Goal: Task Accomplishment & Management: Use online tool/utility

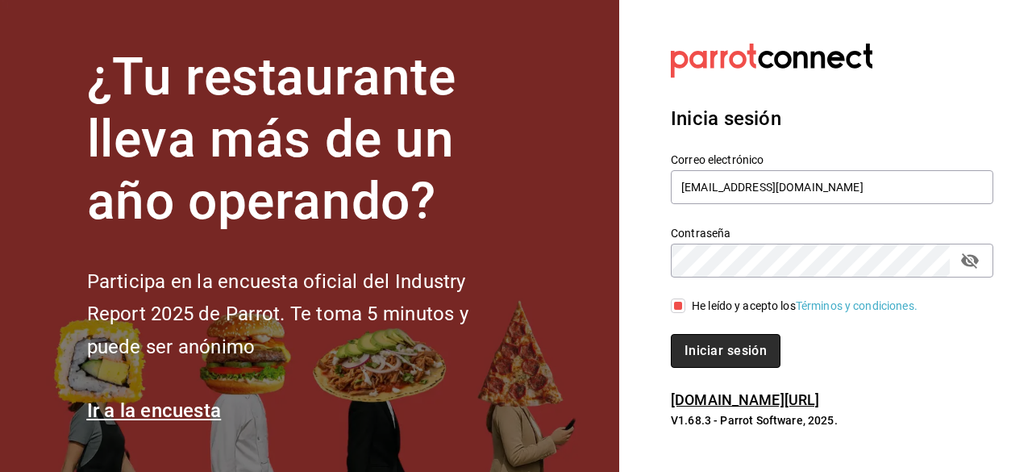
click at [708, 348] on button "Iniciar sesión" at bounding box center [726, 351] width 110 height 34
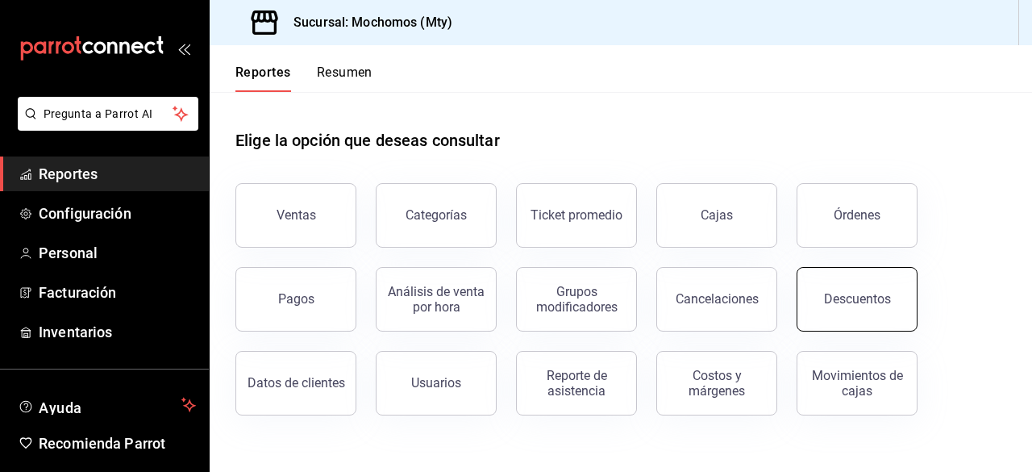
click at [853, 301] on div "Descuentos" at bounding box center [857, 298] width 67 height 15
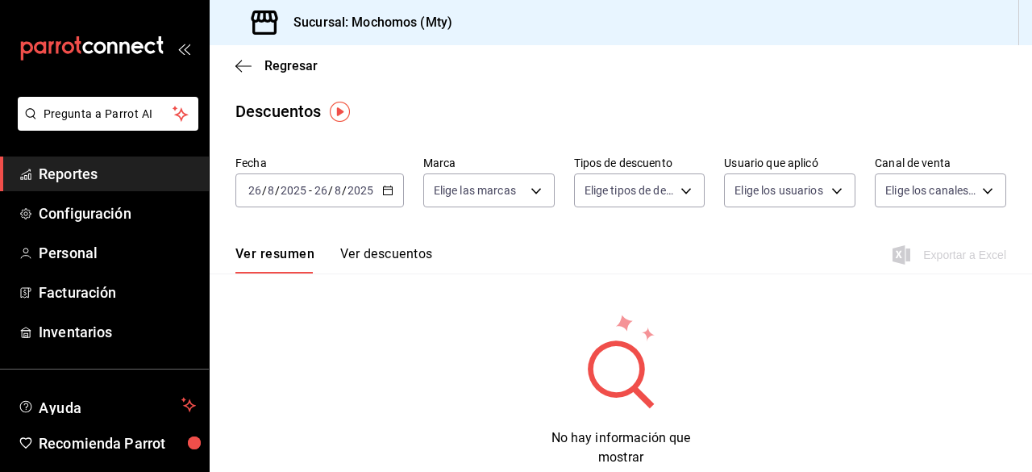
click at [374, 193] on div "[DATE] [DATE]" at bounding box center [343, 190] width 63 height 13
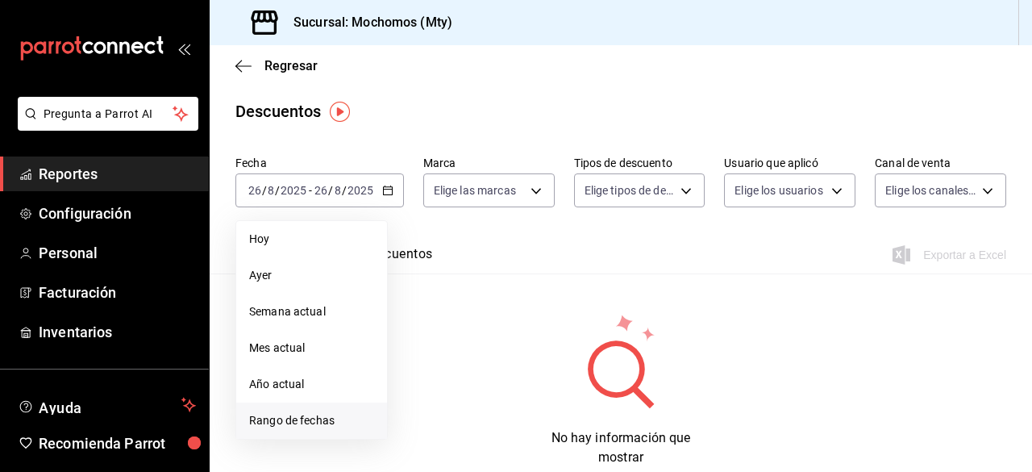
click at [298, 424] on span "Rango de fechas" at bounding box center [311, 420] width 125 height 17
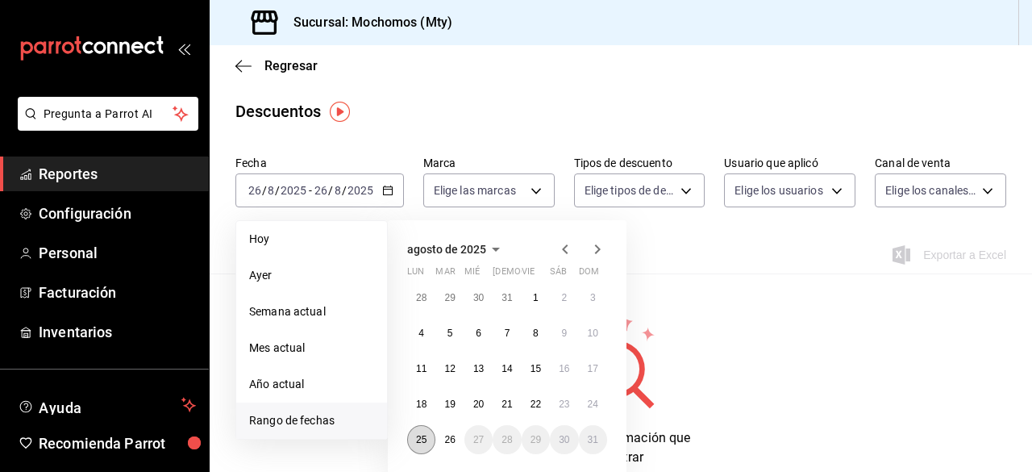
click at [422, 438] on abbr "25" at bounding box center [421, 439] width 10 height 11
click at [443, 440] on button "26" at bounding box center [449, 439] width 28 height 29
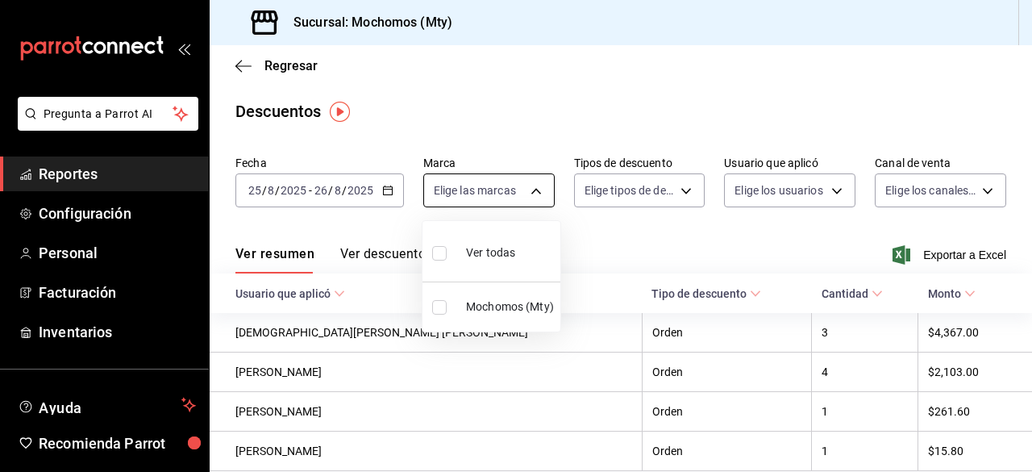
click at [534, 185] on body "Pregunta a Parrot AI Reportes Configuración Personal Facturación Inventarios Ay…" at bounding box center [516, 236] width 1032 height 472
click at [438, 251] on input "checkbox" at bounding box center [439, 253] width 15 height 15
checkbox input "true"
type input "b352ad34-a903-4246-b8b1-197398375429"
checkbox input "true"
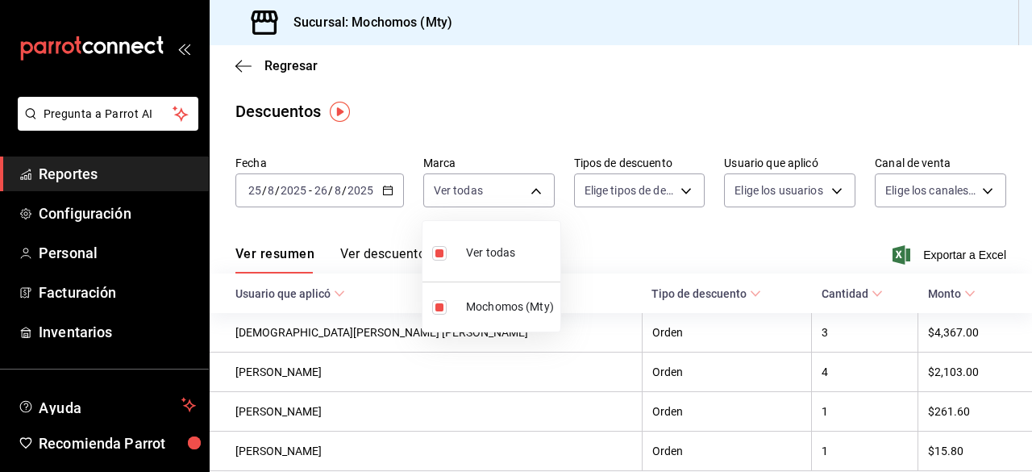
click at [680, 181] on div at bounding box center [516, 236] width 1032 height 472
click at [678, 189] on body "Pregunta a Parrot AI Reportes Configuración Personal Facturación Inventarios Ay…" at bounding box center [516, 236] width 1032 height 472
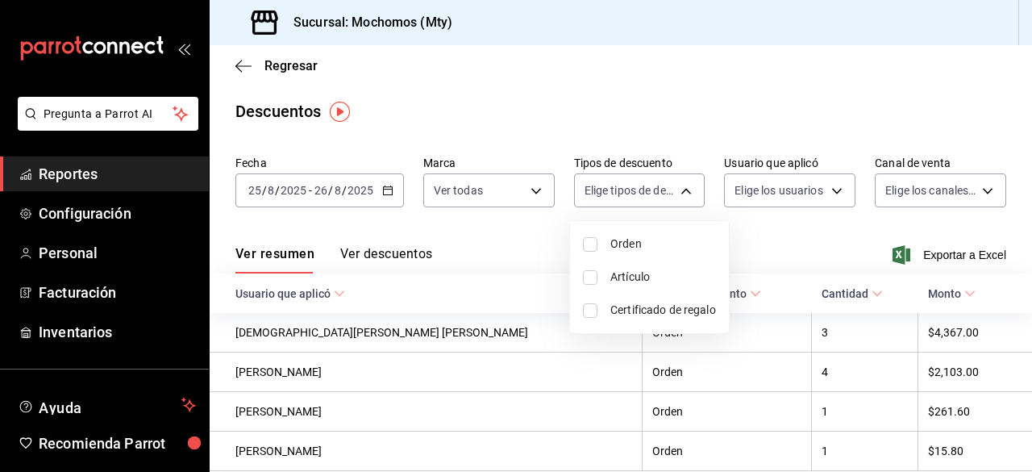
click at [588, 245] on input "checkbox" at bounding box center [590, 244] width 15 height 15
checkbox input "true"
type input "ORDER"
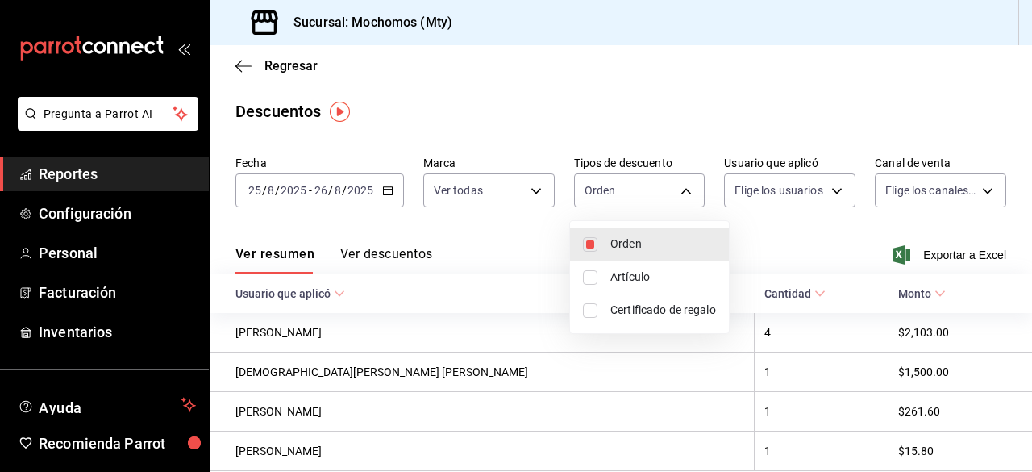
click at [585, 276] on input "checkbox" at bounding box center [590, 277] width 15 height 15
checkbox input "true"
type input "ORDER,ORDER_ITEM"
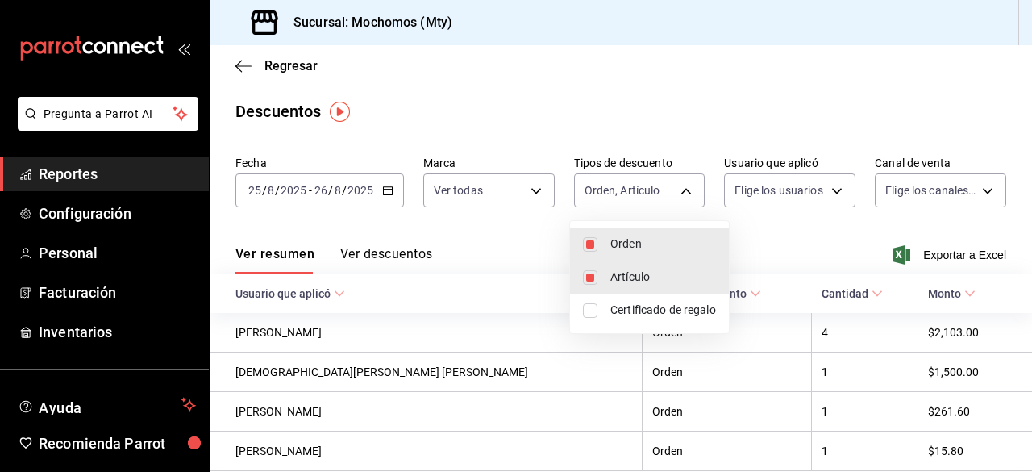
click at [593, 309] on input "checkbox" at bounding box center [590, 310] width 15 height 15
checkbox input "true"
type input "ORDER,ORDER_ITEM,CARD_REWARD"
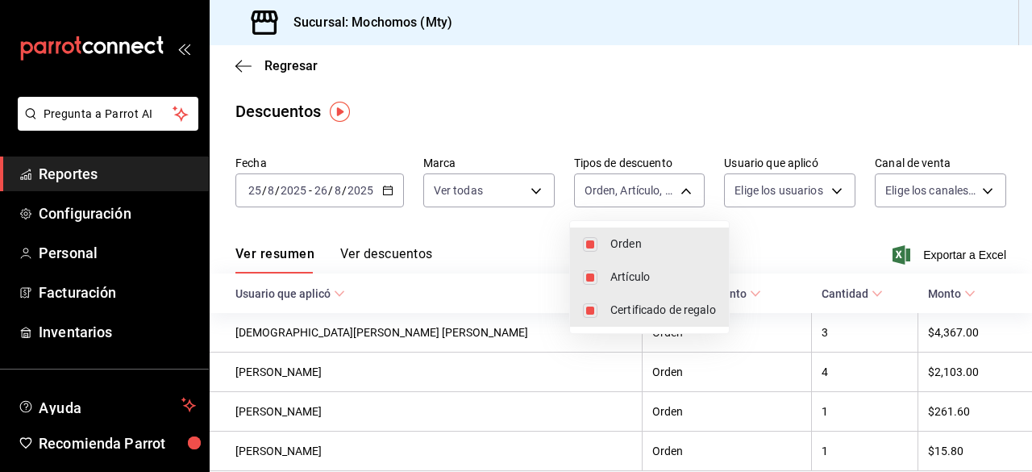
click at [827, 193] on div at bounding box center [516, 236] width 1032 height 472
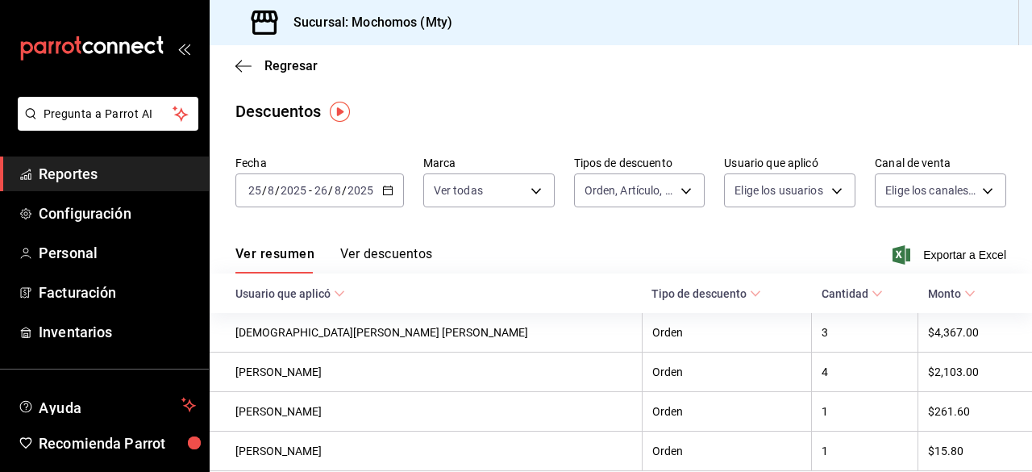
click at [827, 193] on body "Pregunta a Parrot AI Reportes Configuración Personal Facturación Inventarios Ay…" at bounding box center [516, 236] width 1032 height 472
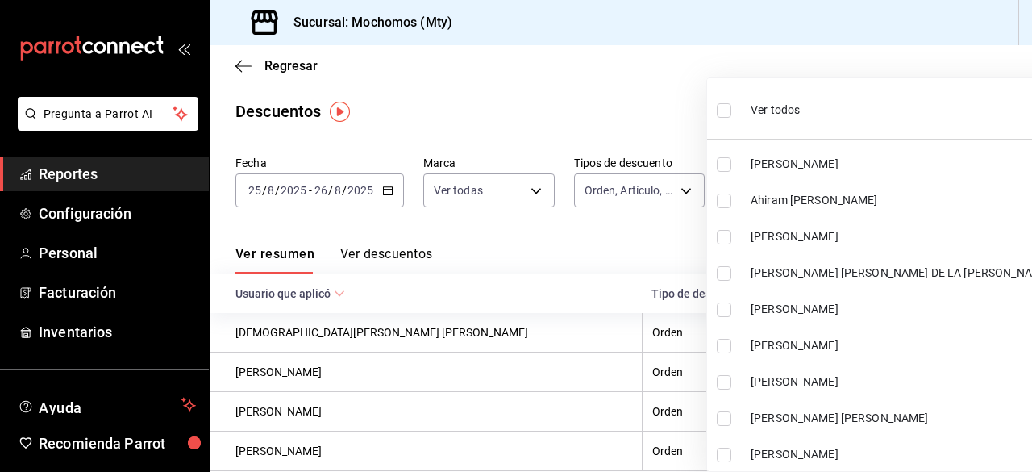
click at [722, 111] on input "checkbox" at bounding box center [724, 110] width 15 height 15
checkbox input "true"
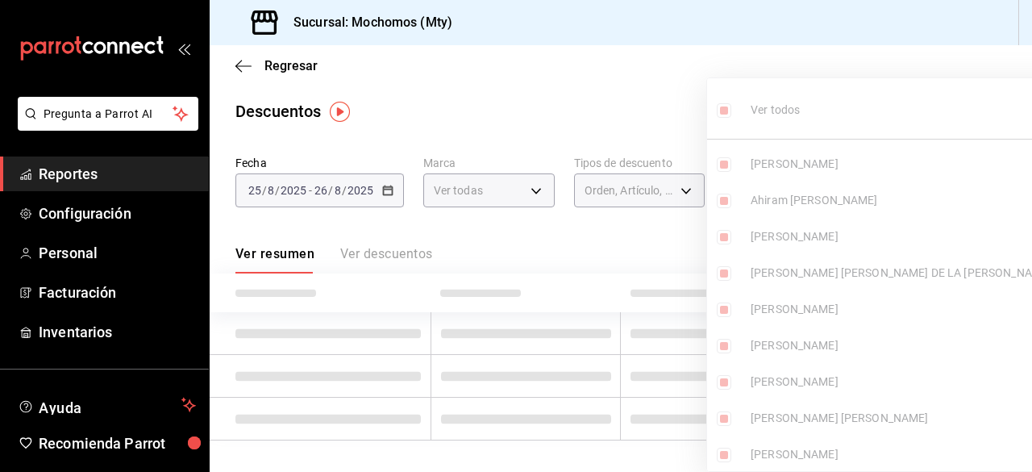
type input "18fd7ba9-0f92-4d62-916c-b1160f5b1206,548ed9d2-45e6-4d8e-8b1e-c79a992e4d22,650e2…"
checkbox input "true"
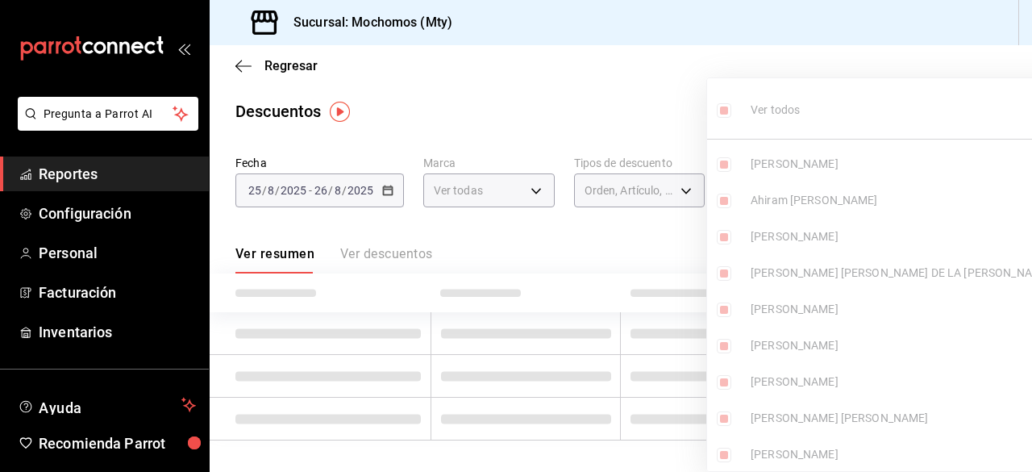
checkbox input "true"
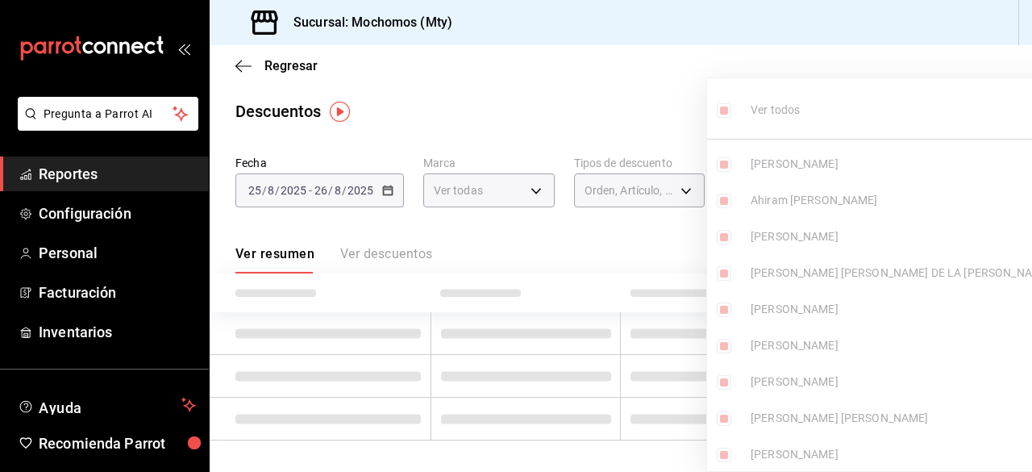
checkbox input "true"
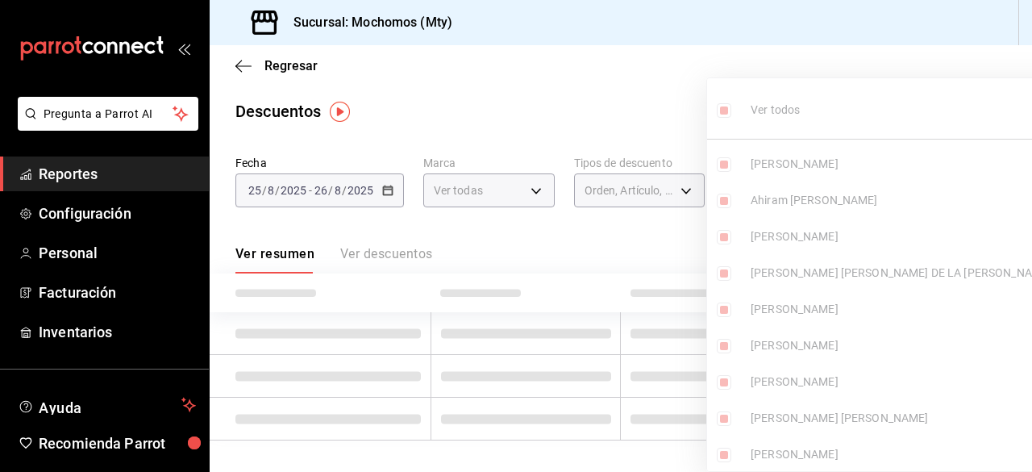
checkbox input "true"
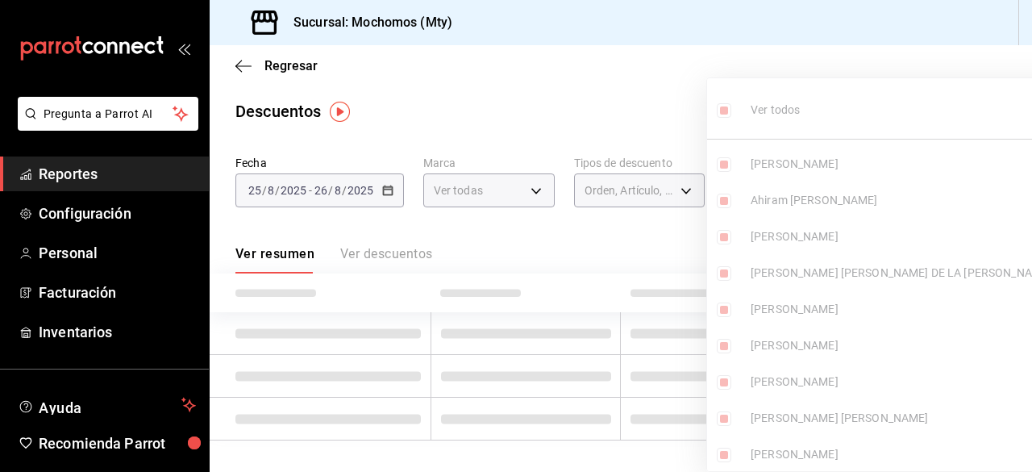
checkbox input "true"
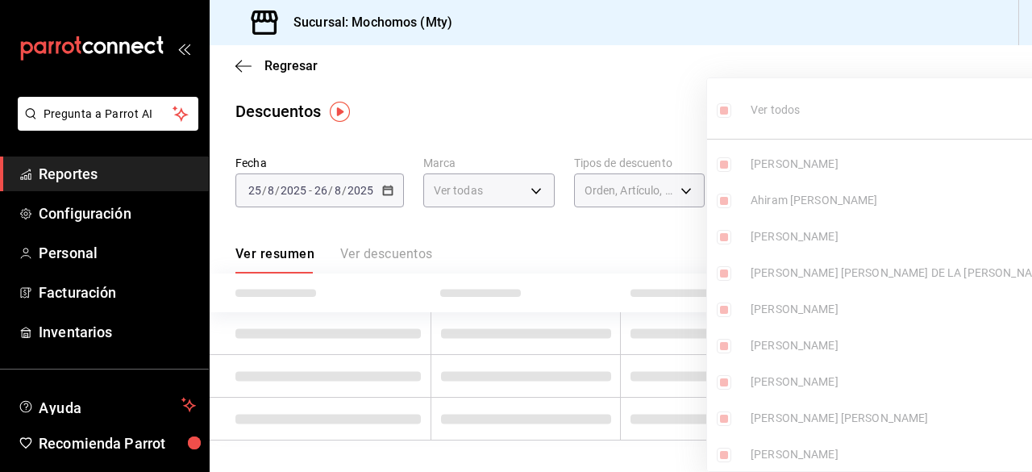
checkbox input "true"
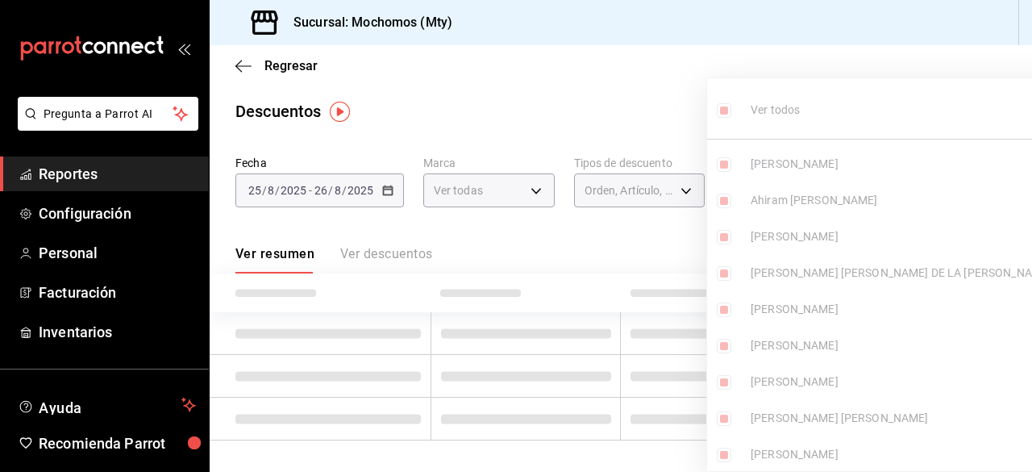
checkbox input "true"
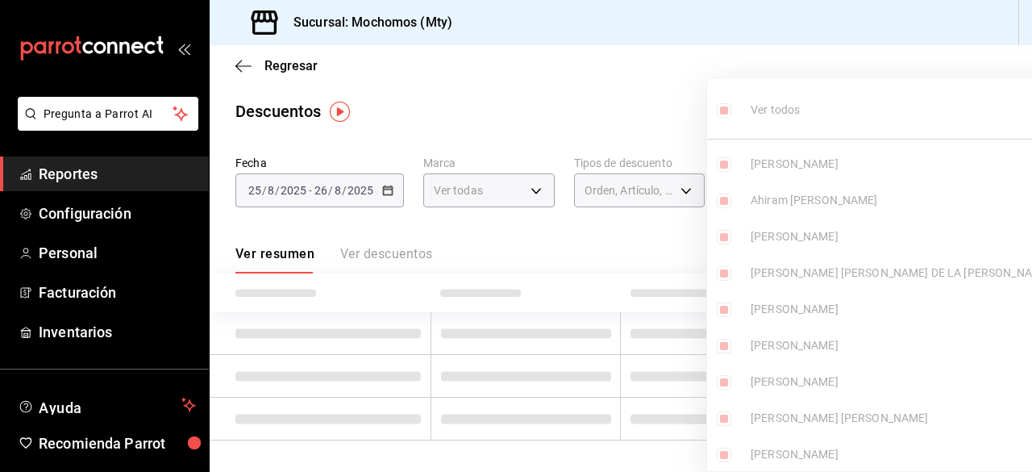
checkbox input "true"
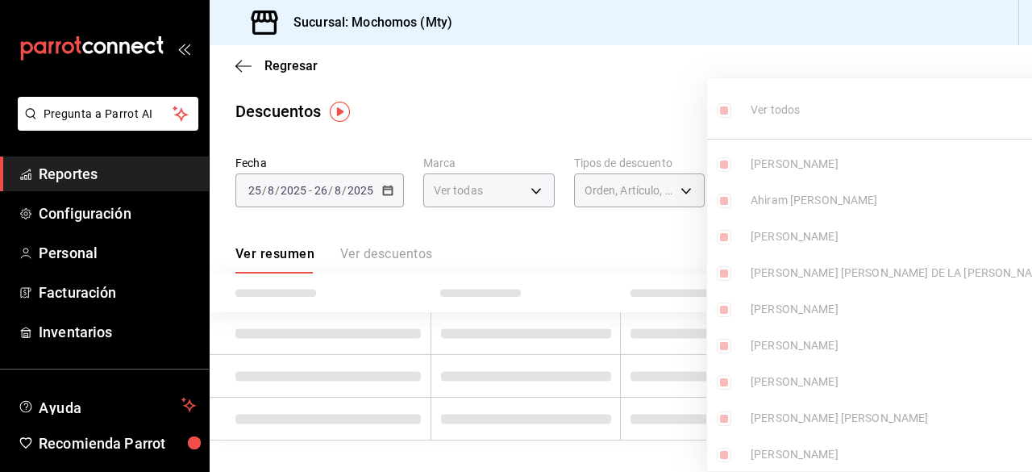
checkbox input "true"
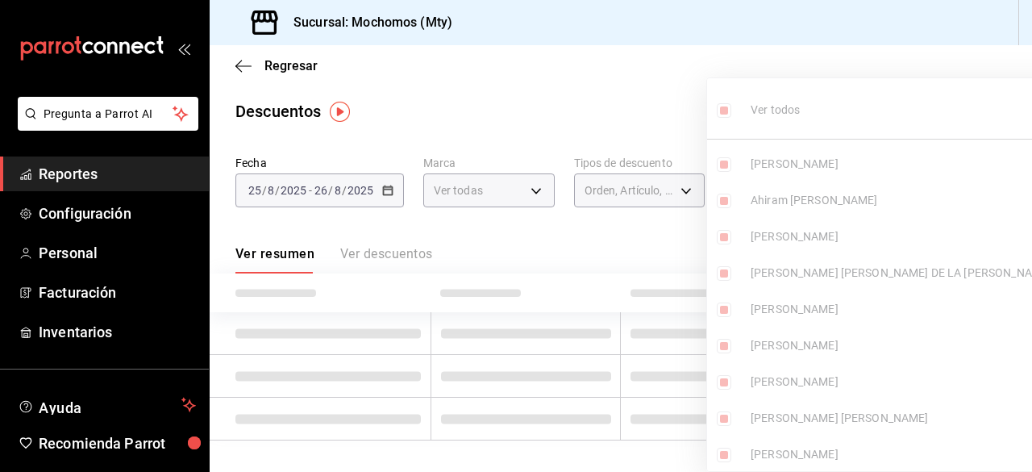
checkbox input "true"
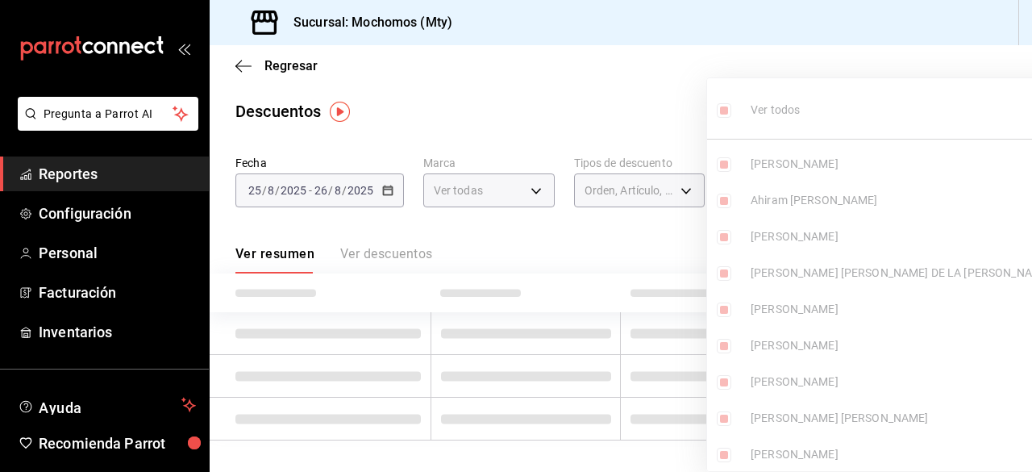
checkbox input "true"
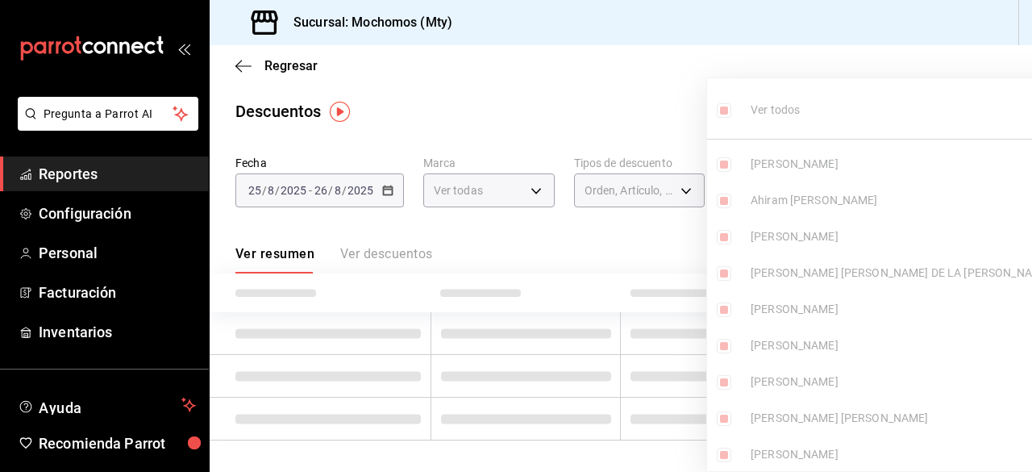
checkbox input "true"
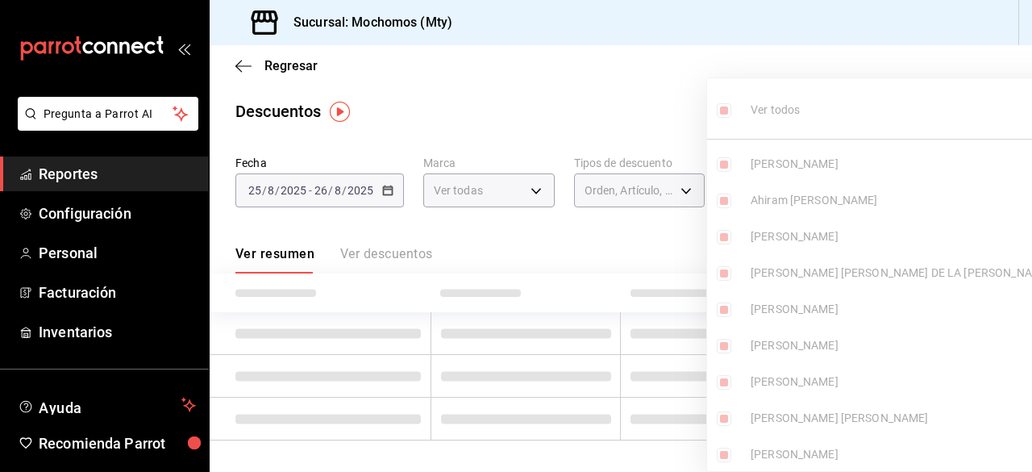
checkbox input "true"
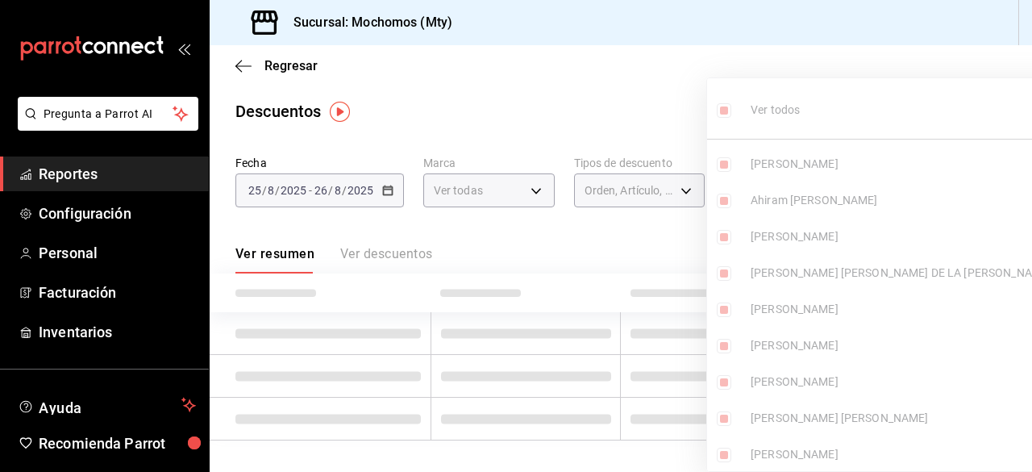
checkbox input "true"
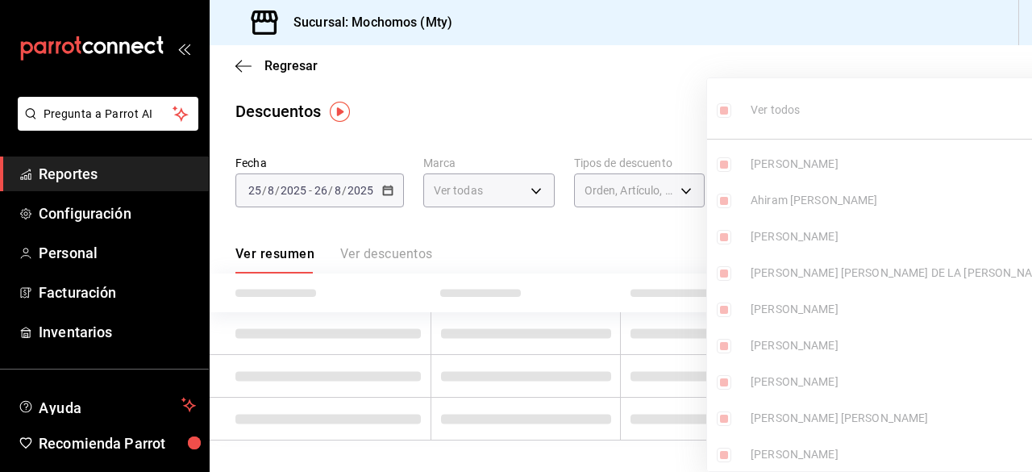
checkbox input "true"
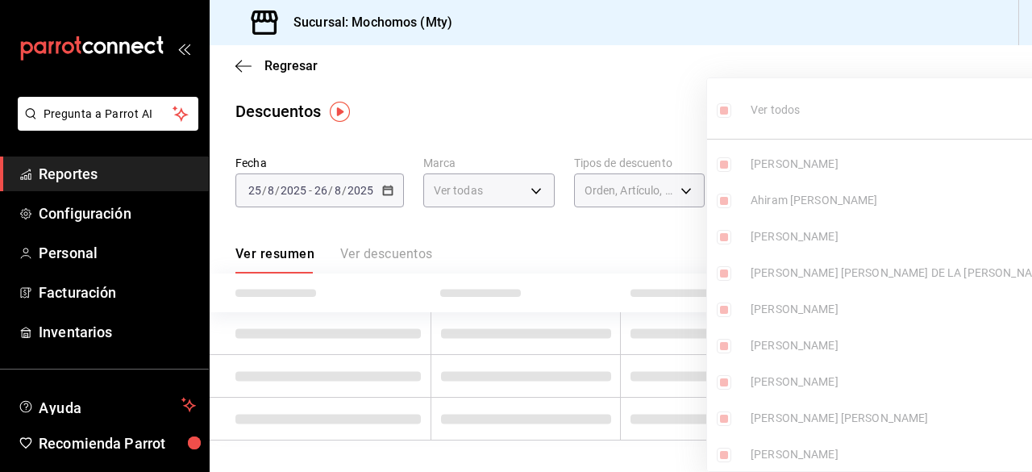
checkbox input "true"
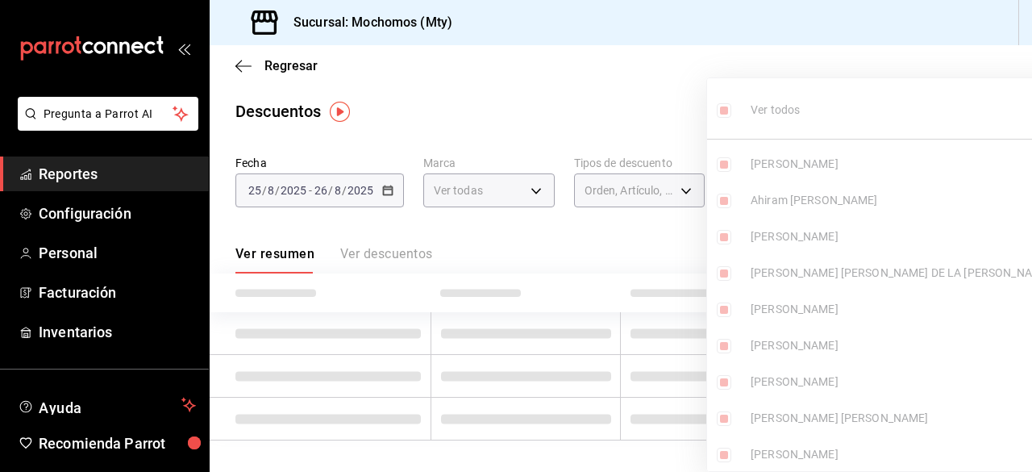
checkbox input "true"
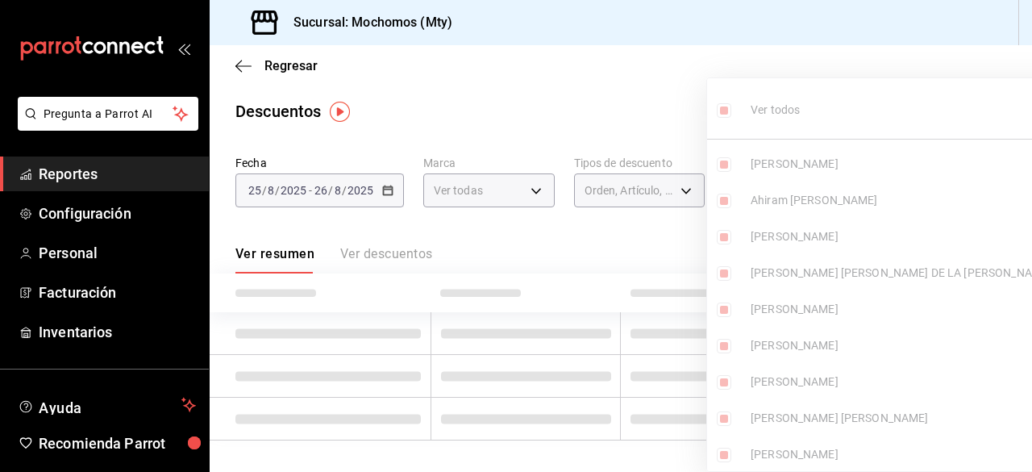
checkbox input "true"
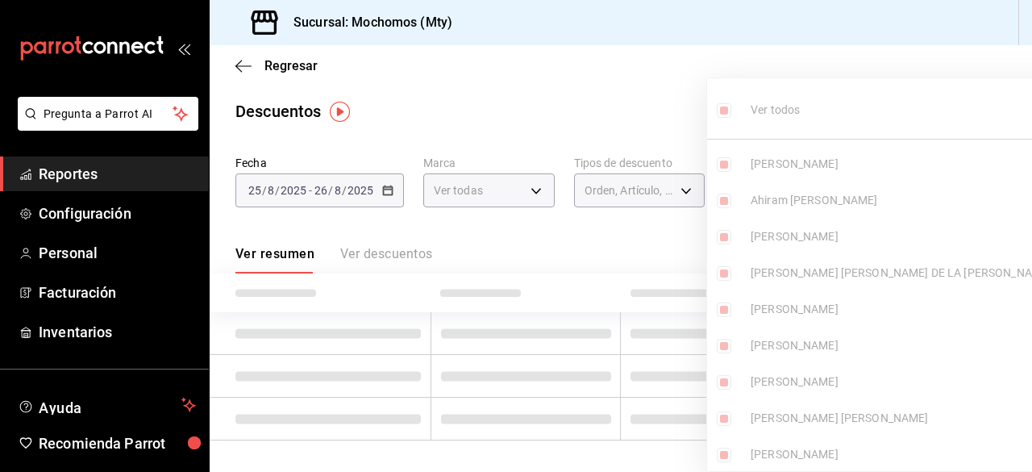
checkbox input "true"
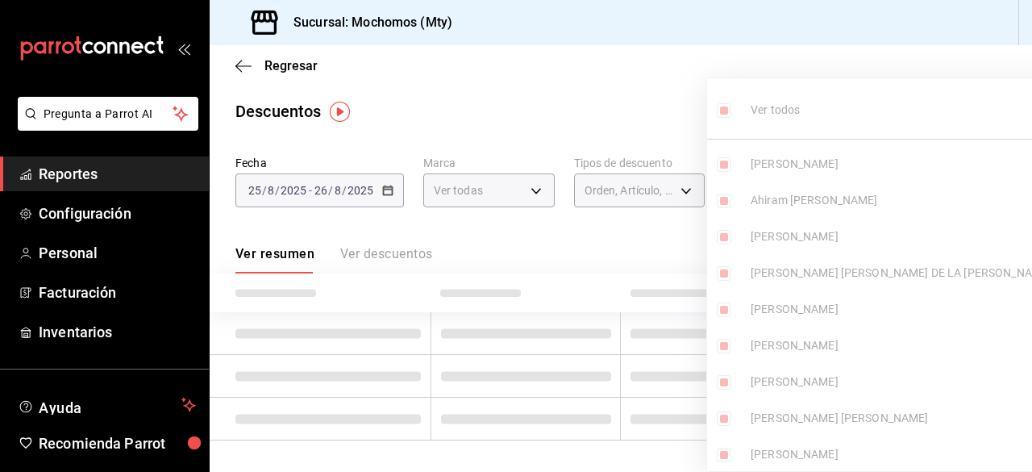
checkbox input "true"
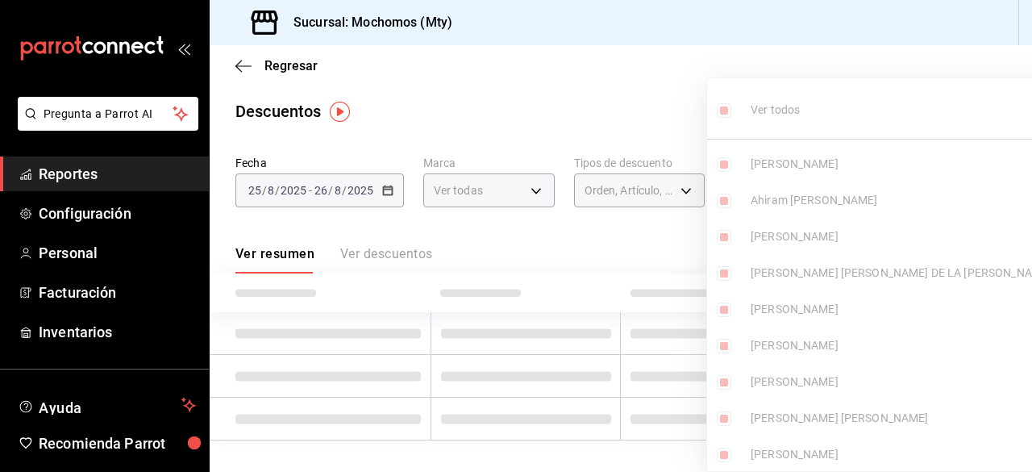
checkbox input "true"
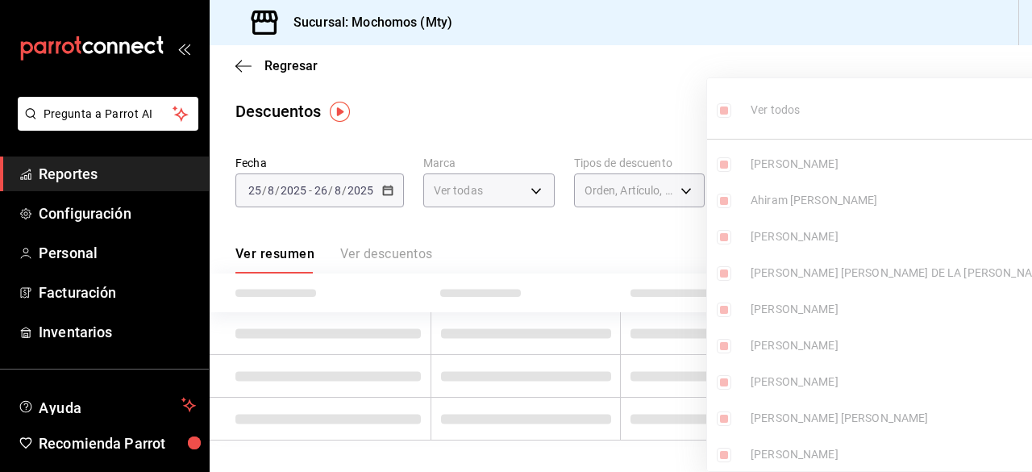
checkbox input "true"
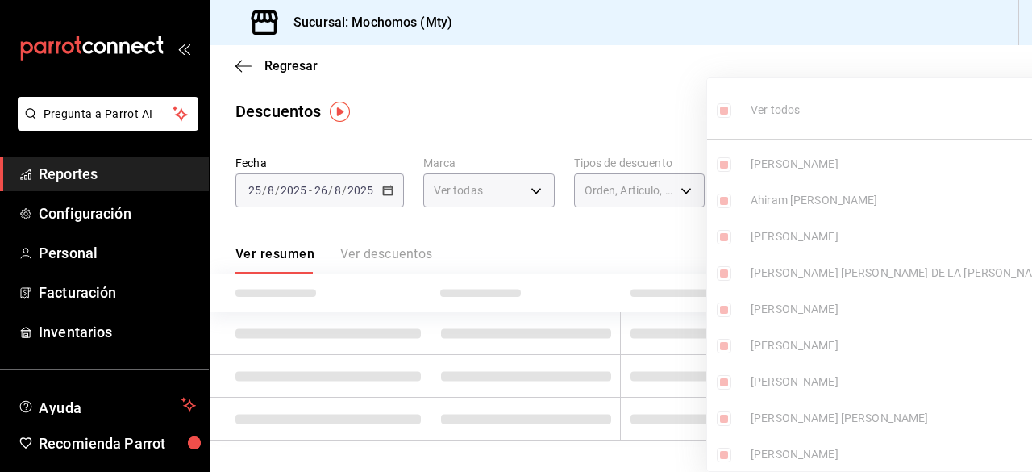
checkbox input "true"
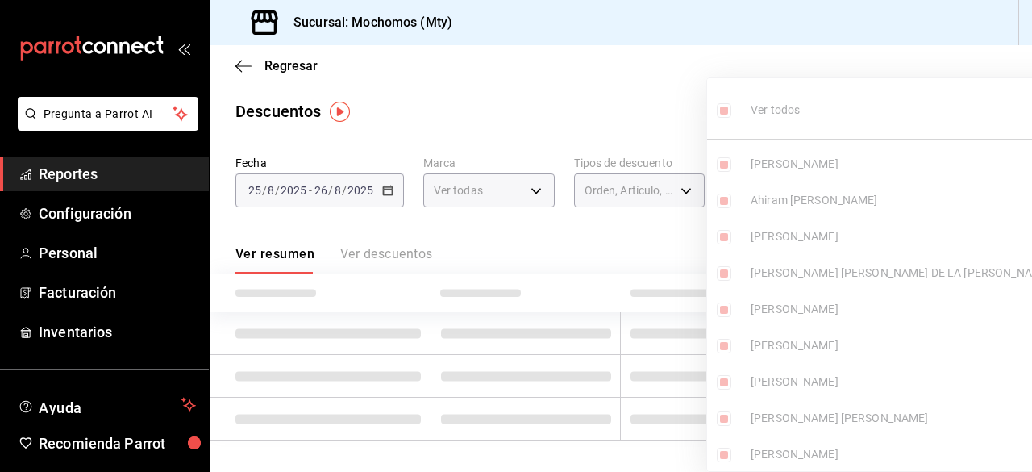
checkbox input "true"
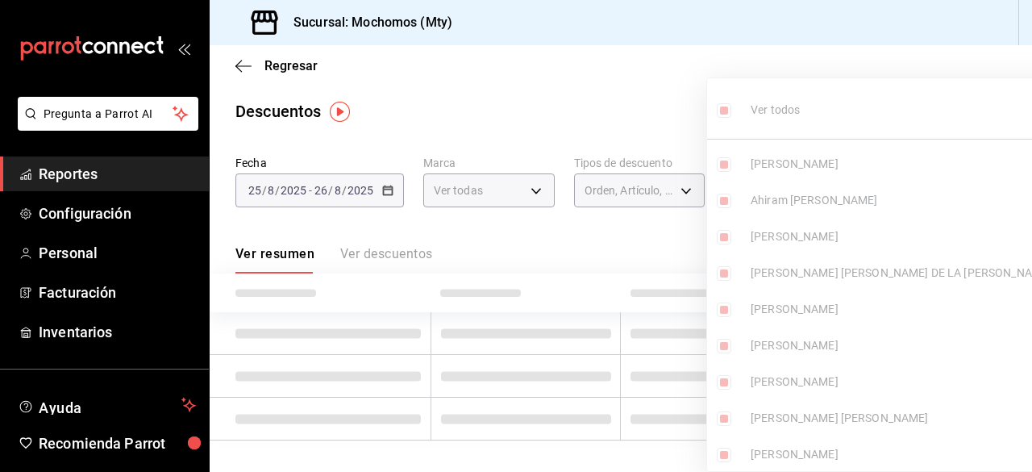
checkbox input "true"
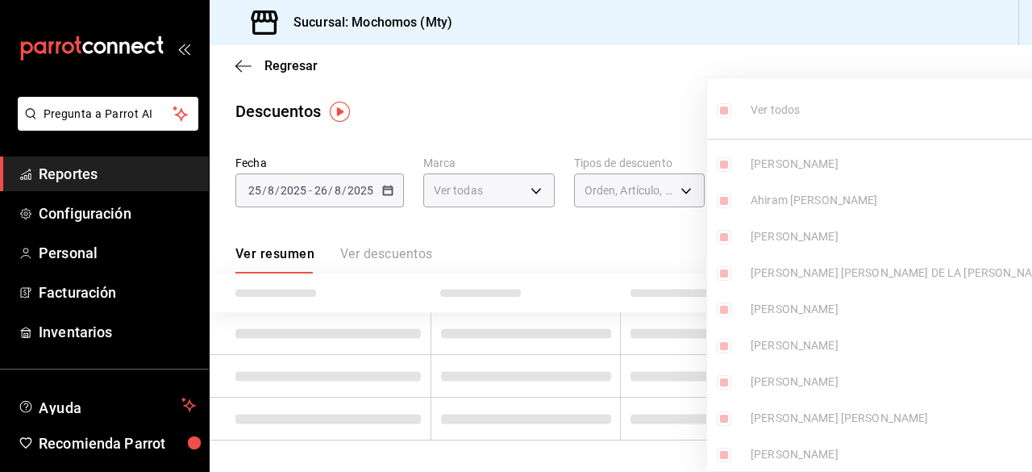
checkbox input "true"
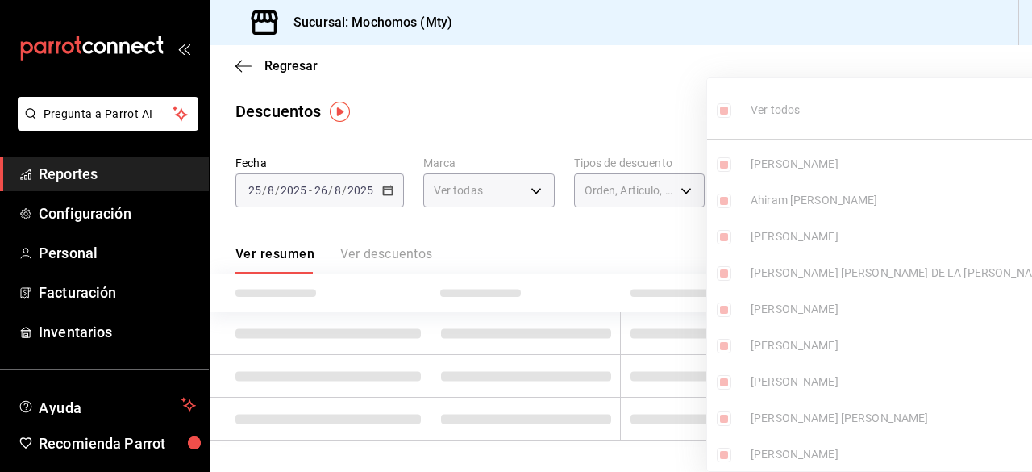
checkbox input "true"
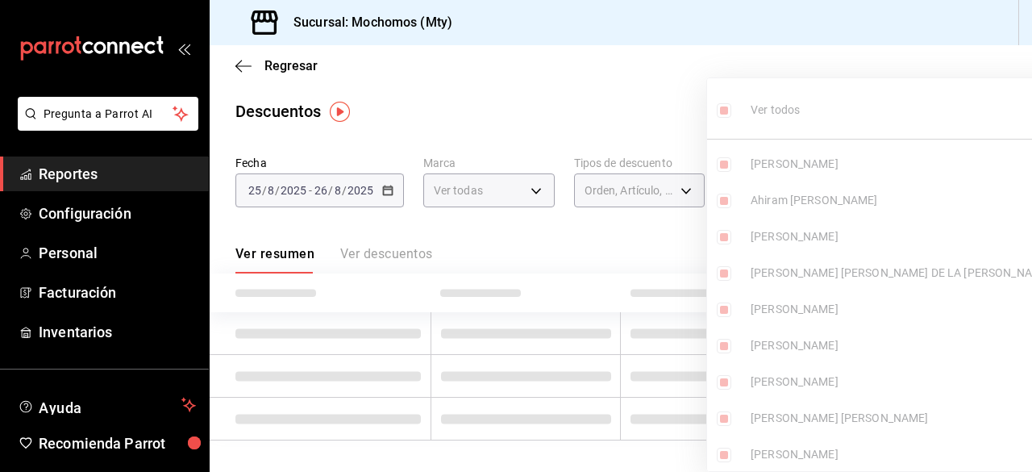
checkbox input "true"
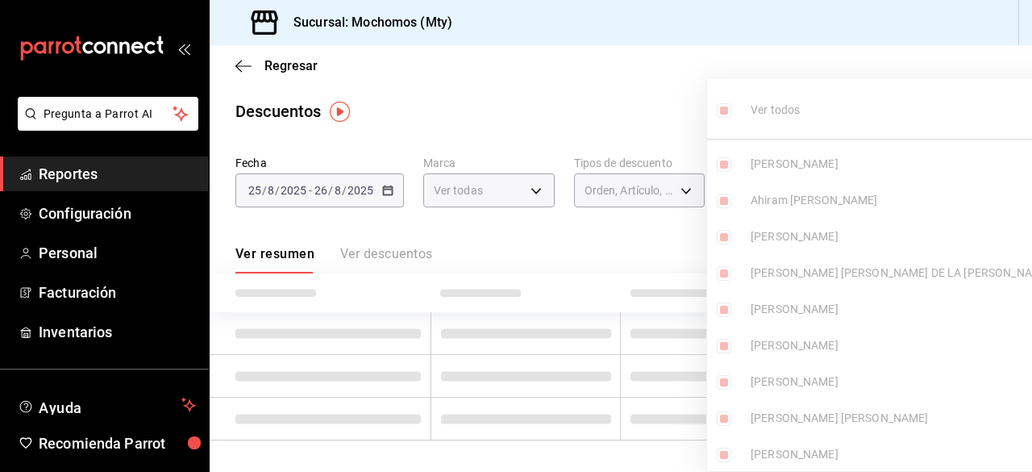
checkbox input "true"
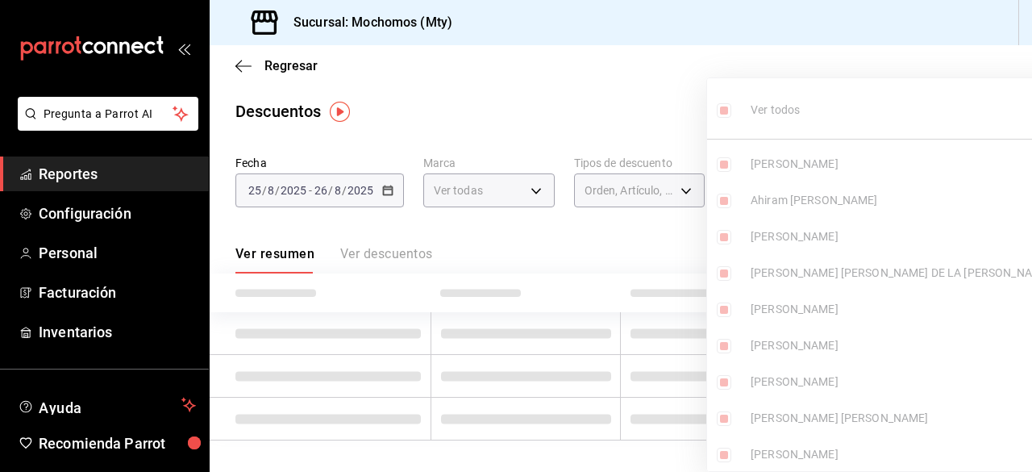
checkbox input "true"
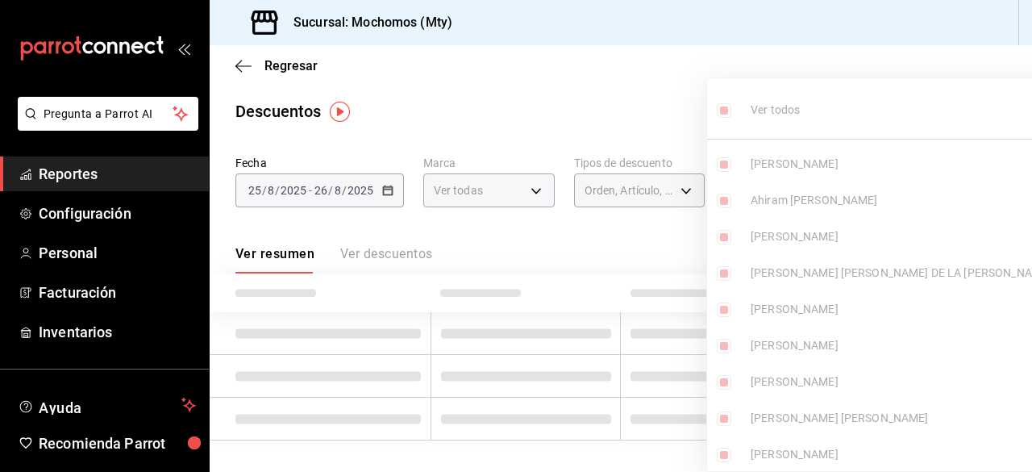
checkbox input "true"
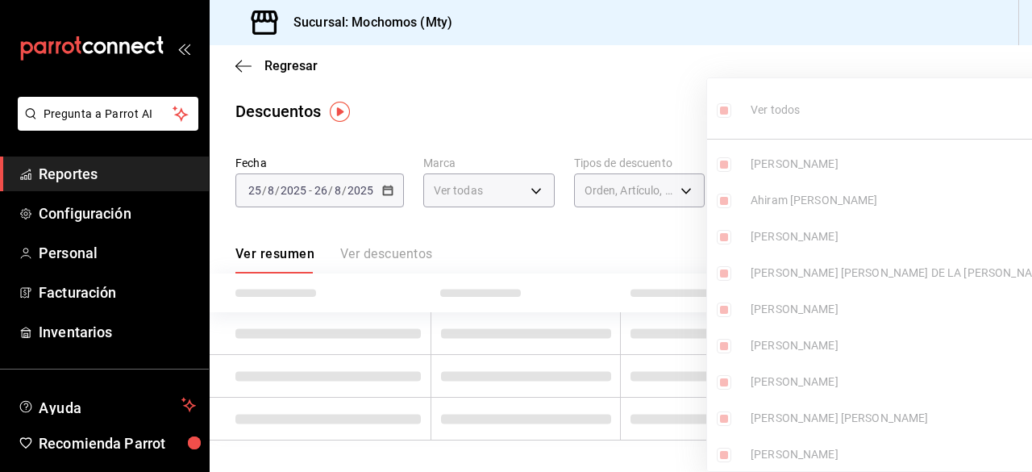
checkbox input "true"
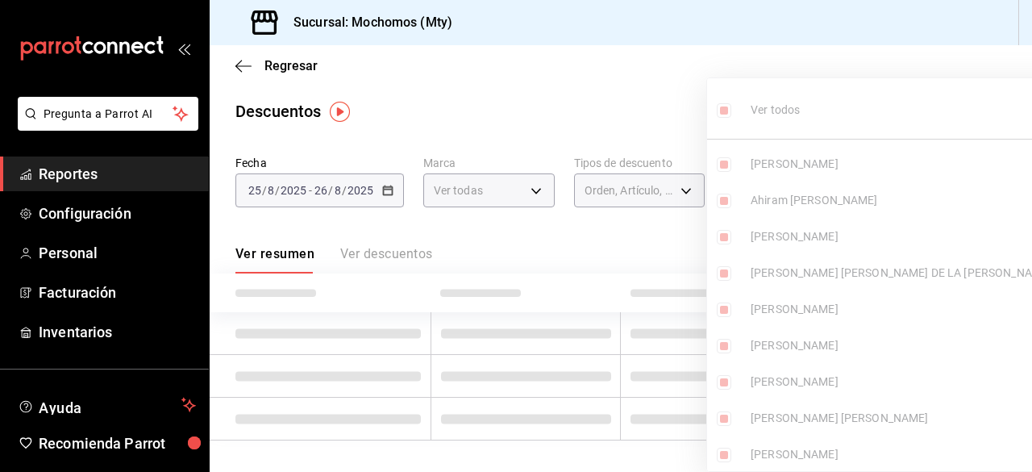
checkbox input "true"
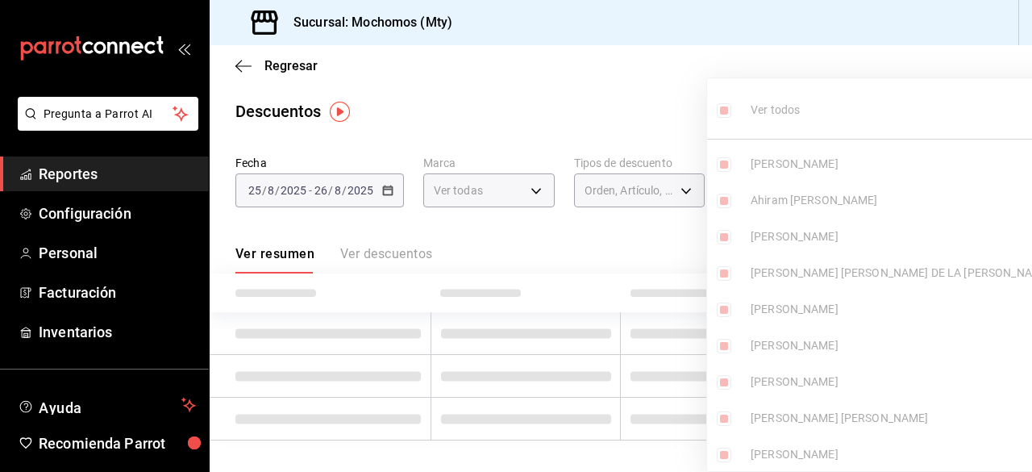
checkbox input "true"
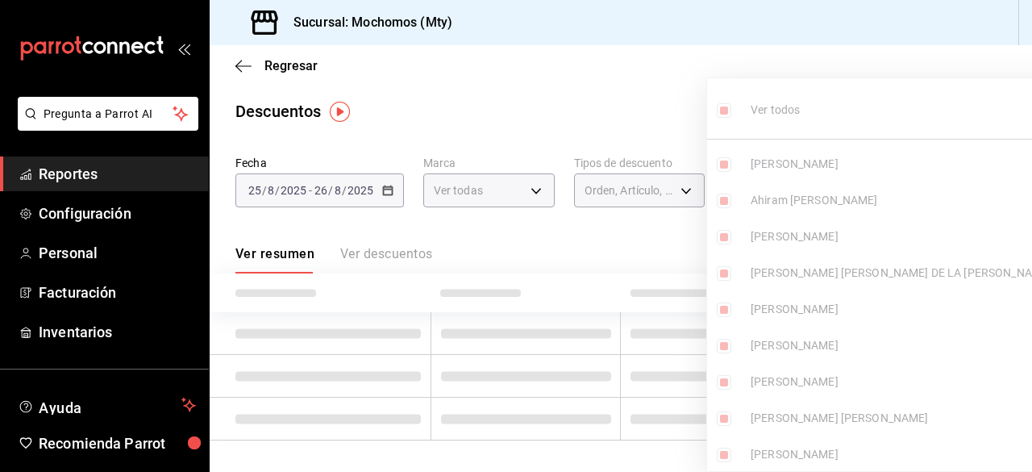
checkbox input "true"
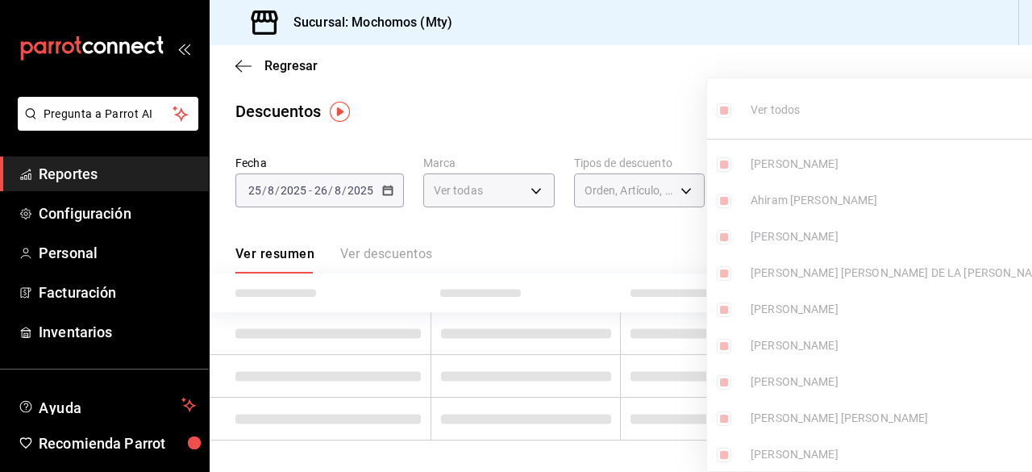
checkbox input "true"
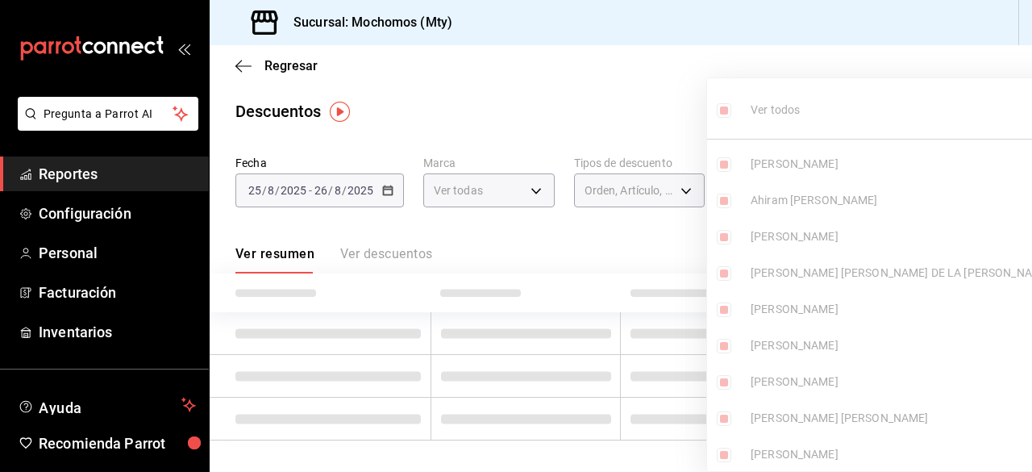
checkbox input "true"
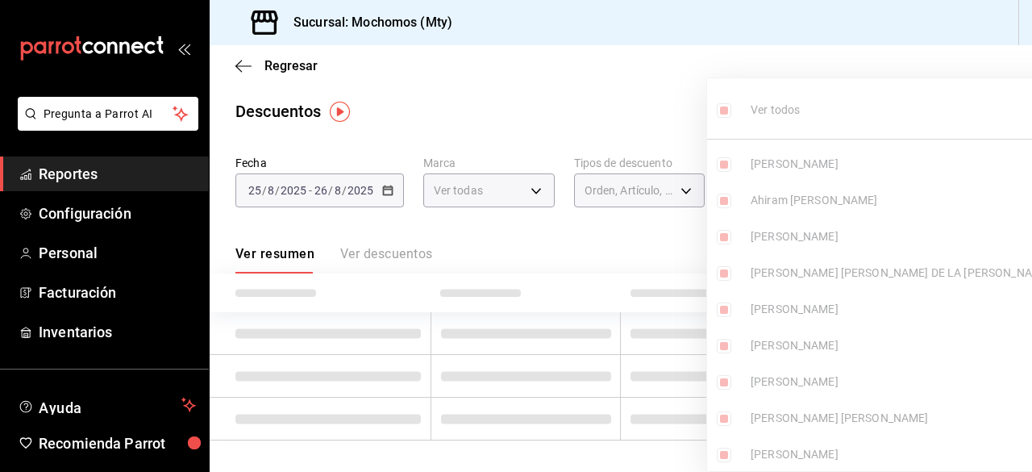
checkbox input "true"
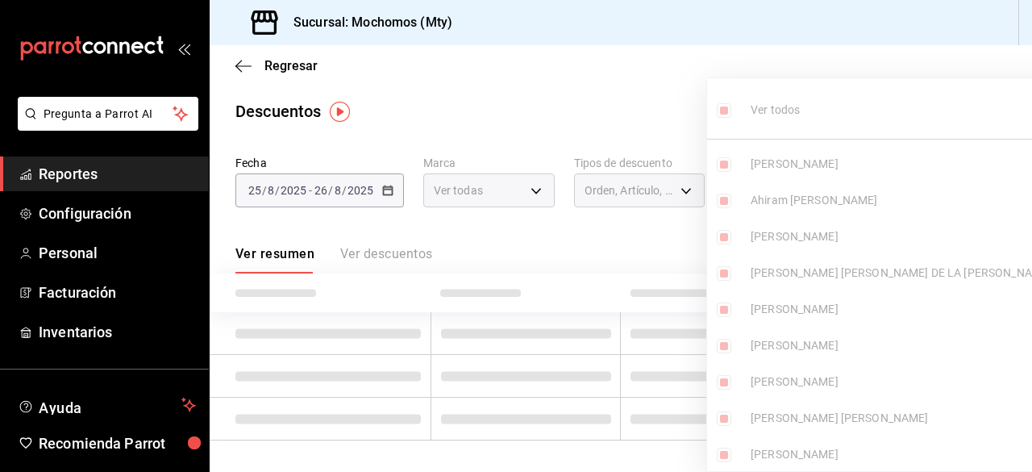
click at [680, 104] on div at bounding box center [516, 236] width 1032 height 472
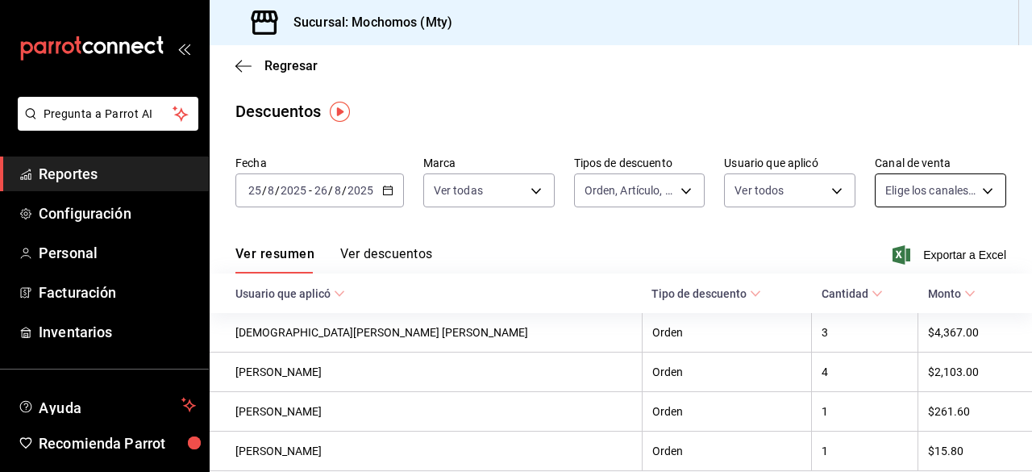
click at [973, 197] on body "Pregunta a Parrot AI Reportes Configuración Personal Facturación Inventarios Ay…" at bounding box center [516, 236] width 1032 height 472
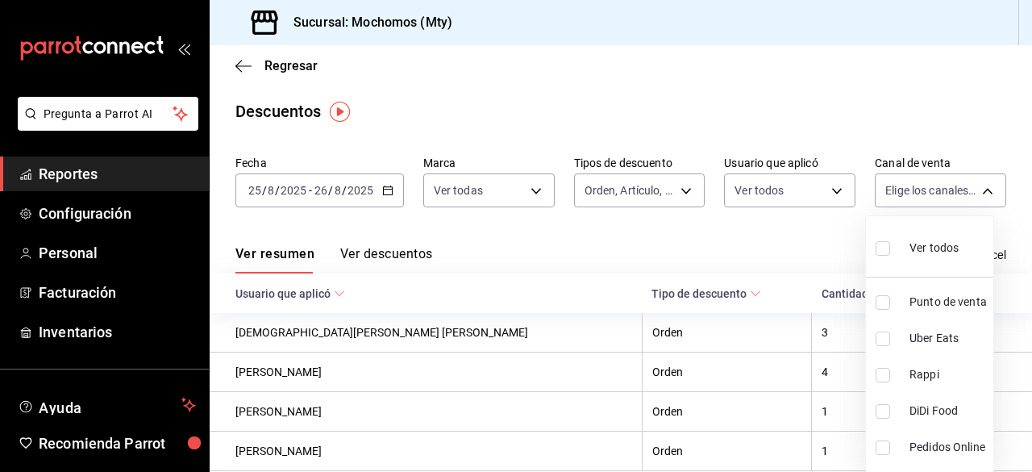
click at [881, 248] on input "checkbox" at bounding box center [882, 248] width 15 height 15
click at [737, 93] on div at bounding box center [516, 236] width 1032 height 472
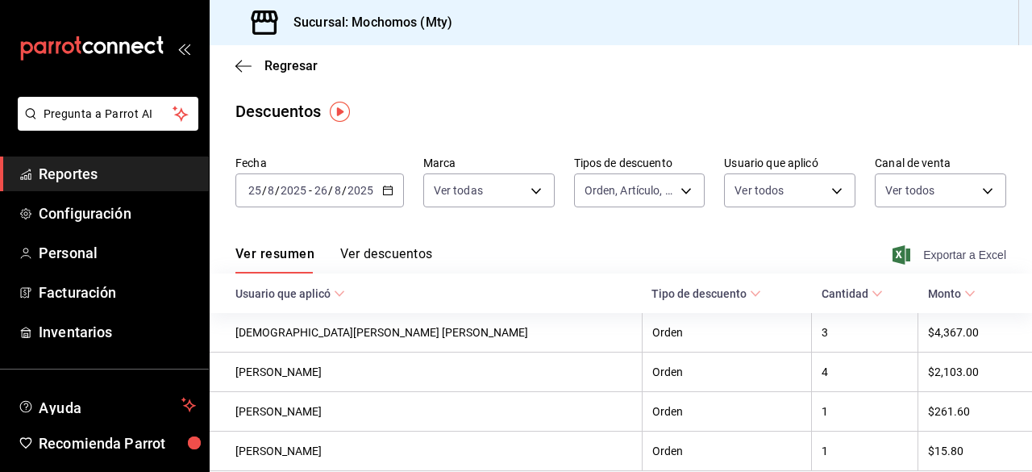
click at [927, 257] on span "Exportar a Excel" at bounding box center [951, 254] width 110 height 19
click at [237, 73] on span "Regresar" at bounding box center [276, 65] width 82 height 15
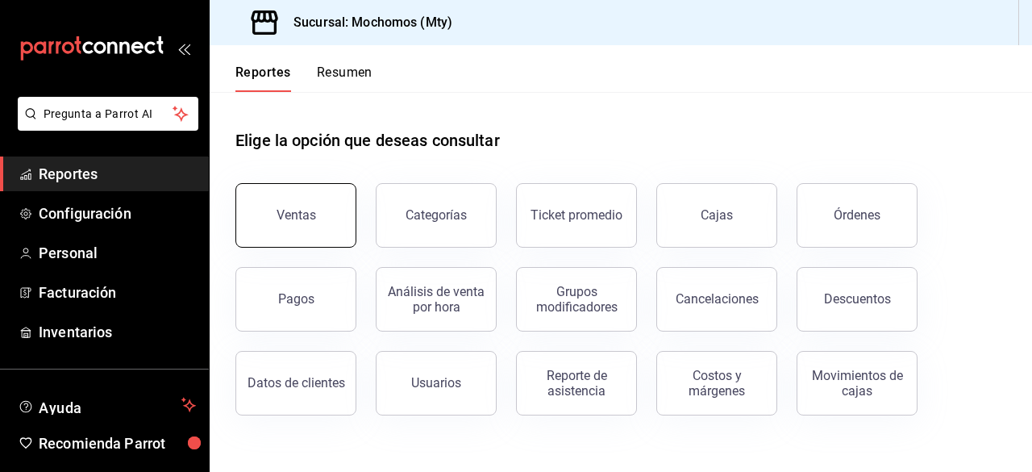
click at [299, 216] on div "Ventas" at bounding box center [295, 214] width 39 height 15
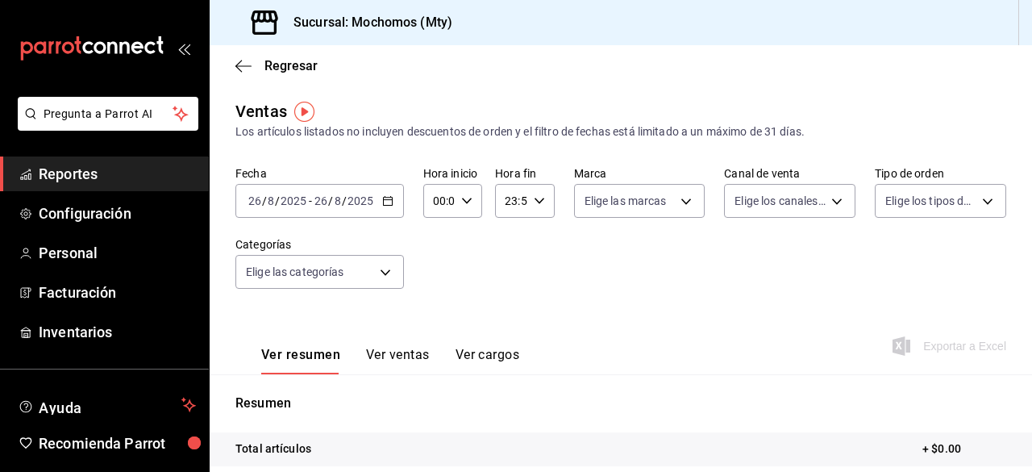
click at [384, 206] on \(Stroke\) "button" at bounding box center [388, 201] width 10 height 9
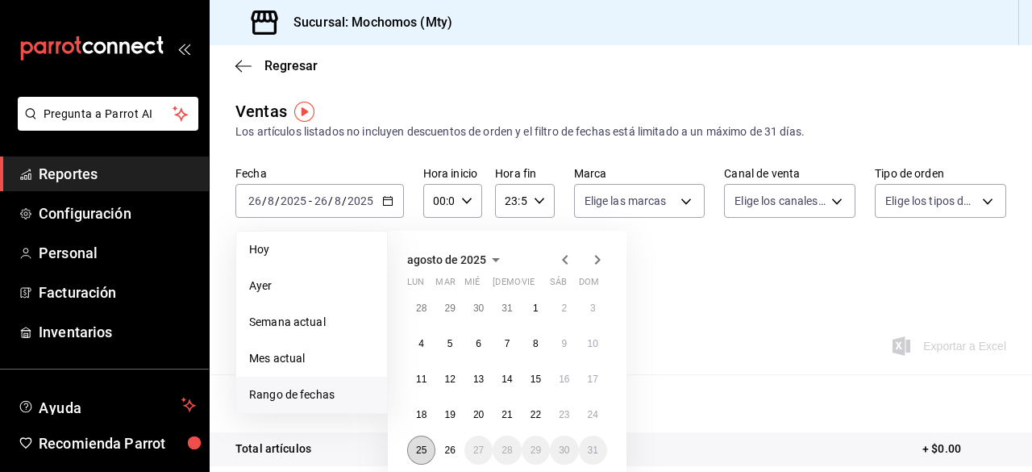
click at [421, 440] on button "25" at bounding box center [421, 449] width 28 height 29
click at [447, 448] on abbr "26" at bounding box center [449, 449] width 10 height 11
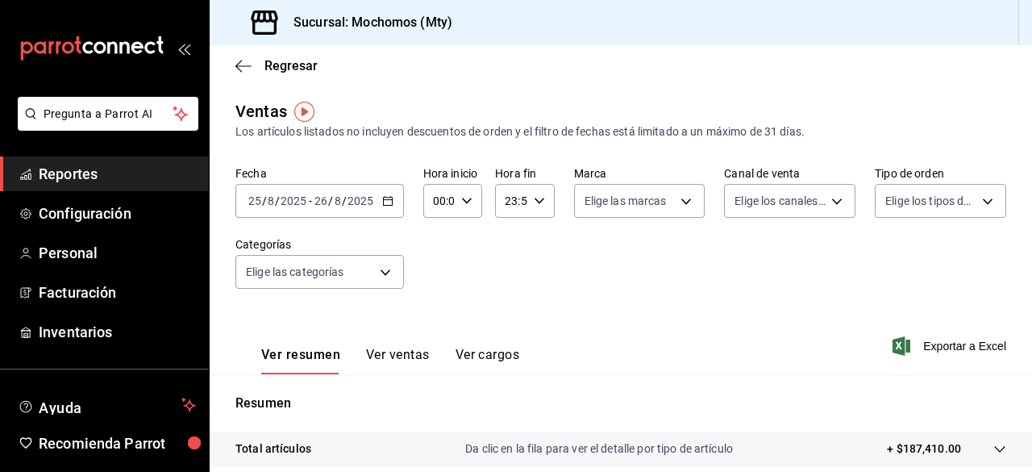
click at [462, 196] on icon "button" at bounding box center [466, 200] width 11 height 11
click at [435, 322] on span "02" at bounding box center [435, 319] width 3 height 13
click at [435, 322] on span "12" at bounding box center [435, 319] width 3 height 13
click at [672, 201] on div at bounding box center [516, 236] width 1032 height 472
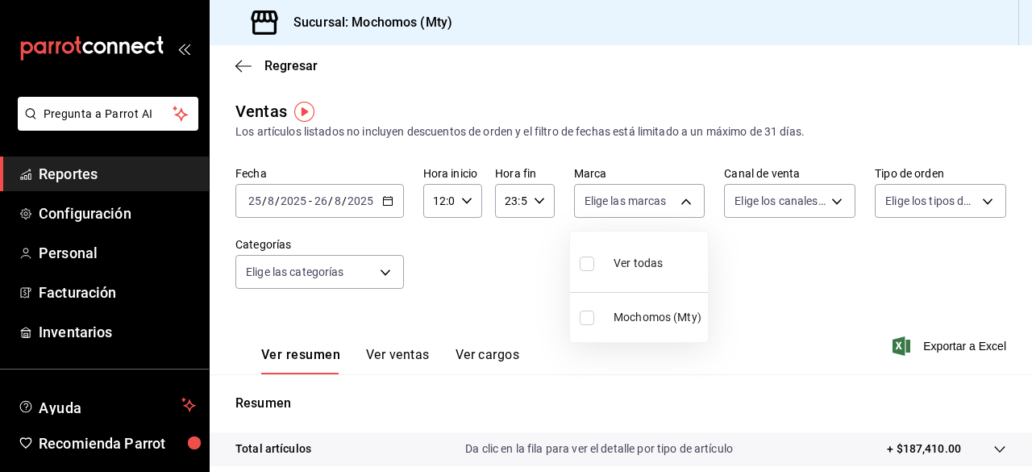
click at [672, 201] on body "Pregunta a Parrot AI Reportes Configuración Personal Facturación Inventarios Ay…" at bounding box center [516, 236] width 1032 height 472
click at [590, 268] on input "checkbox" at bounding box center [587, 263] width 15 height 15
click at [835, 206] on div at bounding box center [516, 236] width 1032 height 472
click at [835, 206] on body "Pregunta a Parrot AI Reportes Configuración Personal Facturación Inventarios Ay…" at bounding box center [516, 236] width 1032 height 472
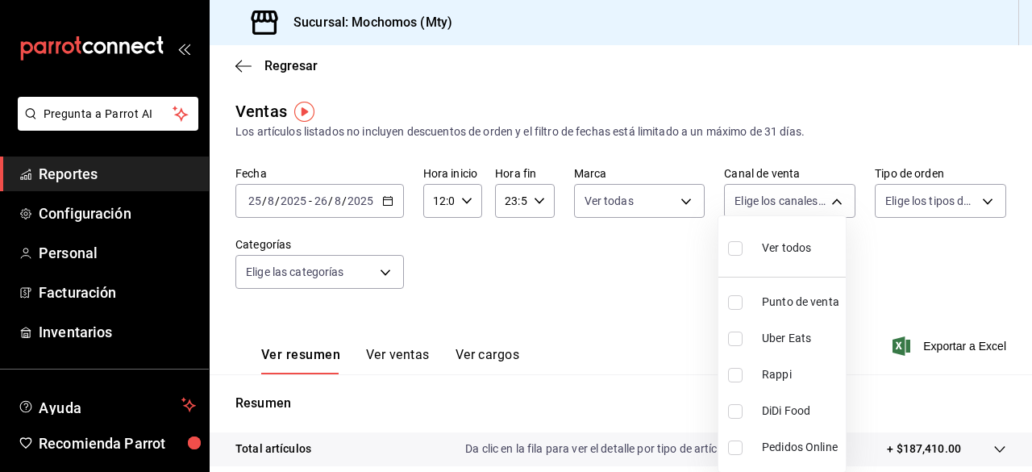
click at [733, 252] on input "checkbox" at bounding box center [735, 248] width 15 height 15
click at [969, 205] on div at bounding box center [516, 236] width 1032 height 472
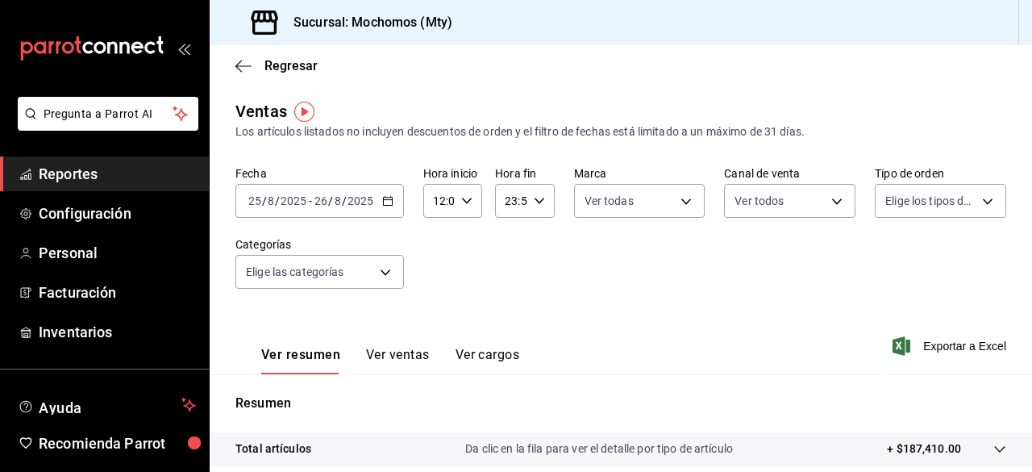
click at [969, 205] on body "Pregunta a Parrot AI Reportes Configuración Personal Facturación Inventarios Ay…" at bounding box center [516, 236] width 1032 height 472
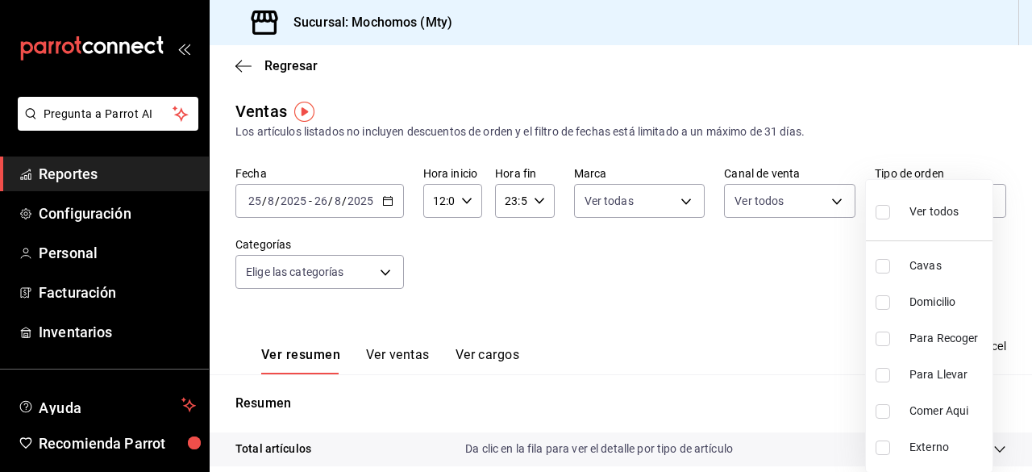
click at [879, 210] on input "checkbox" at bounding box center [882, 212] width 15 height 15
click at [392, 273] on div at bounding box center [516, 236] width 1032 height 472
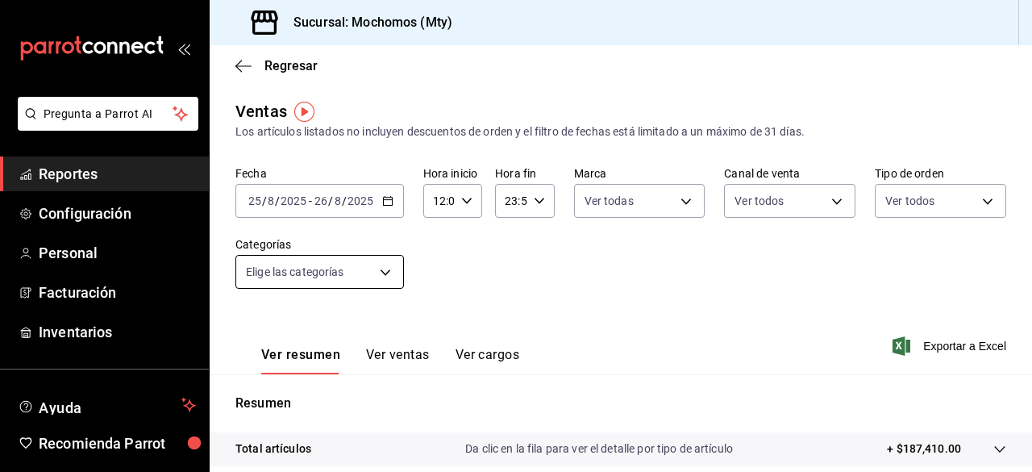
click at [377, 276] on body "Pregunta a Parrot AI Reportes Configuración Personal Facturación Inventarios Ay…" at bounding box center [516, 236] width 1032 height 472
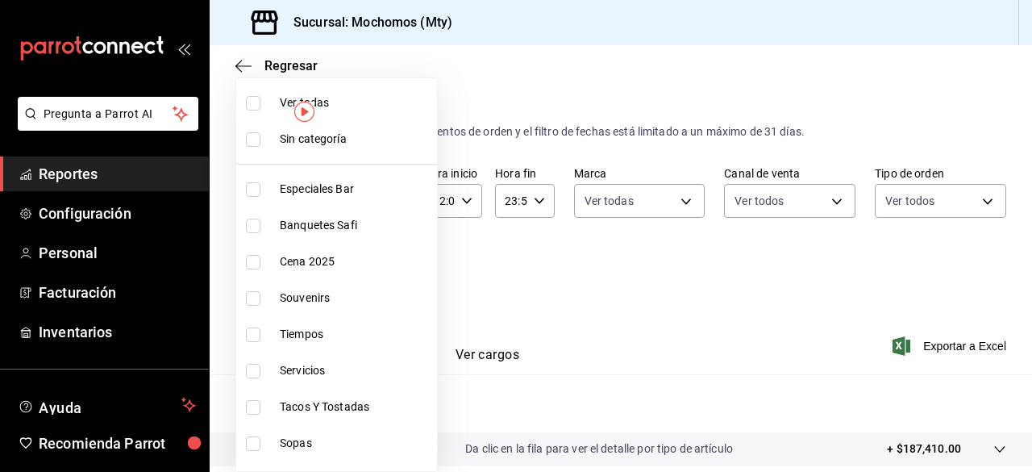
click at [255, 104] on input "checkbox" at bounding box center [253, 103] width 15 height 15
drag, startPoint x: 1024, startPoint y: 202, endPoint x: 1027, endPoint y: 272, distance: 69.4
click at [1027, 272] on div at bounding box center [516, 236] width 1032 height 472
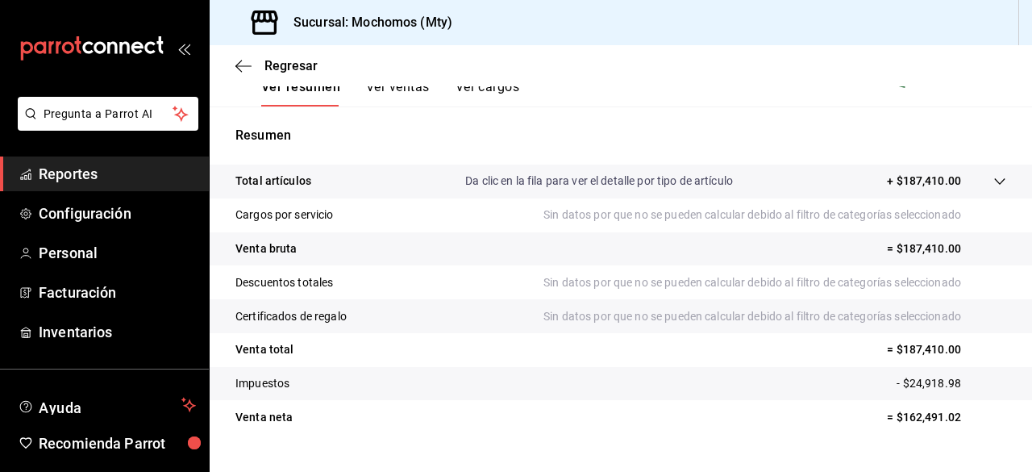
scroll to position [272, 0]
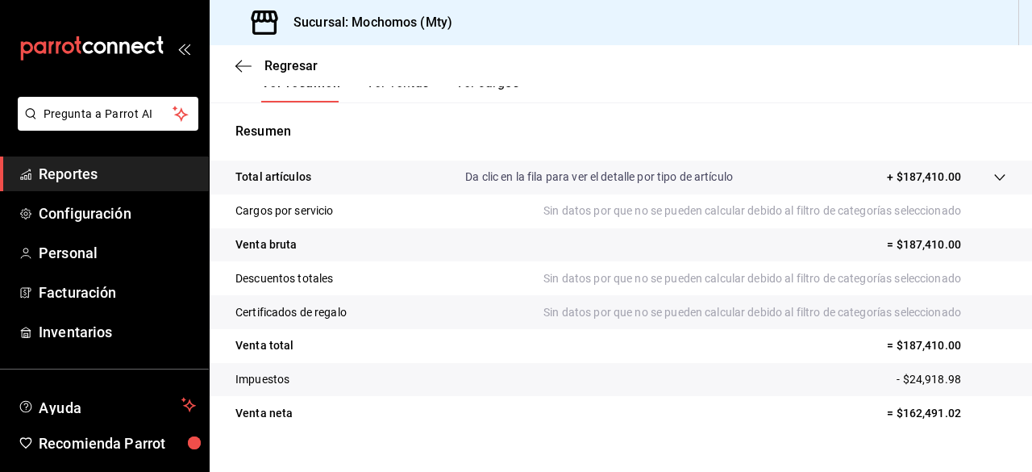
click at [585, 179] on p "Da clic en la fila para ver el detalle por tipo de artículo" at bounding box center [599, 176] width 268 height 17
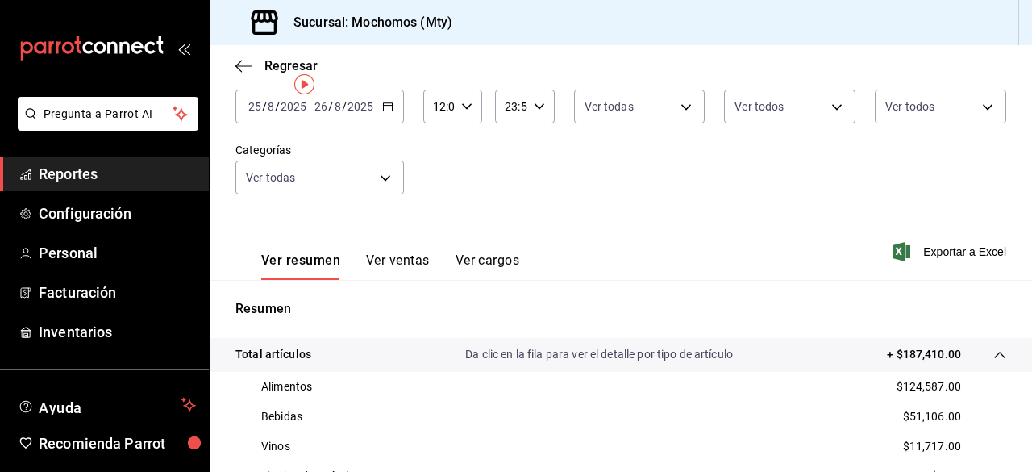
scroll to position [19, 0]
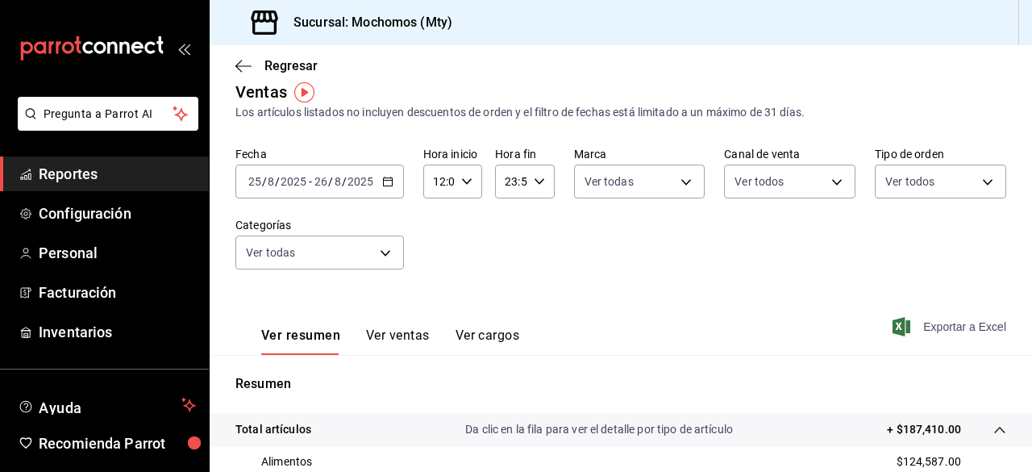
click at [914, 323] on span "Exportar a Excel" at bounding box center [951, 326] width 110 height 19
